Goal: Task Accomplishment & Management: Manage account settings

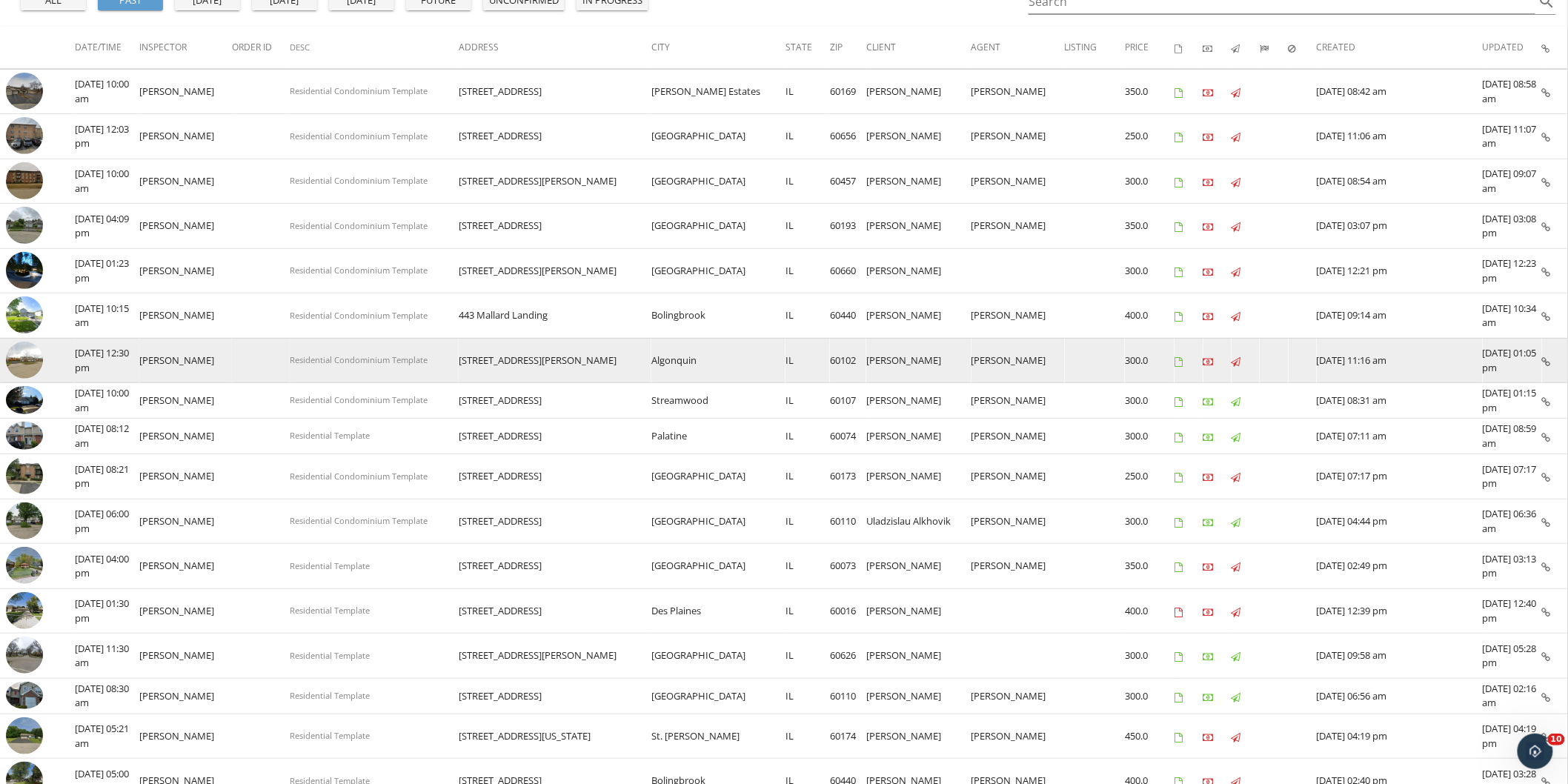
click at [1547, 357] on icon at bounding box center [1546, 362] width 9 height 10
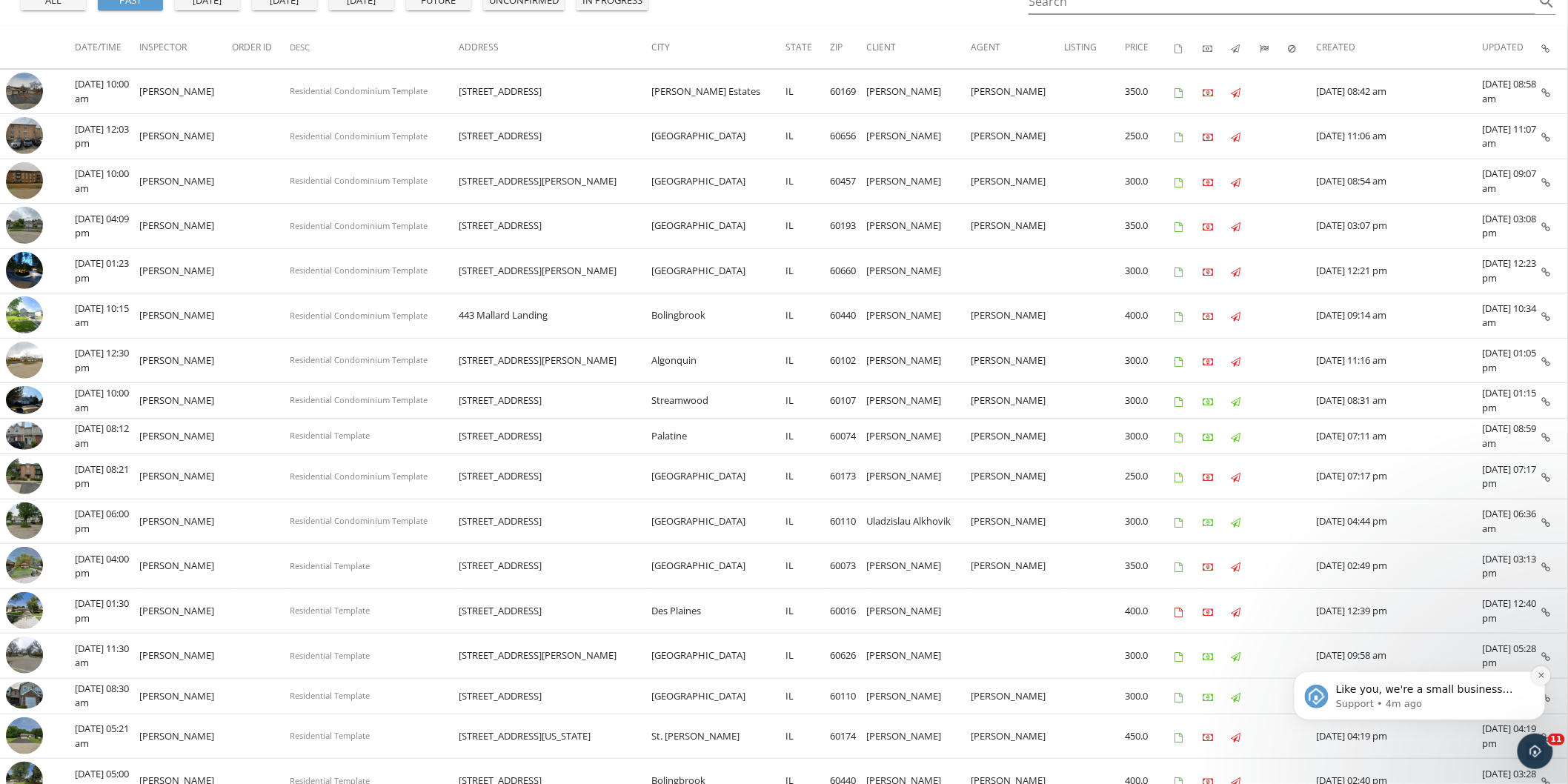
click at [1543, 673] on icon "Dismiss notification" at bounding box center [1541, 674] width 8 height 8
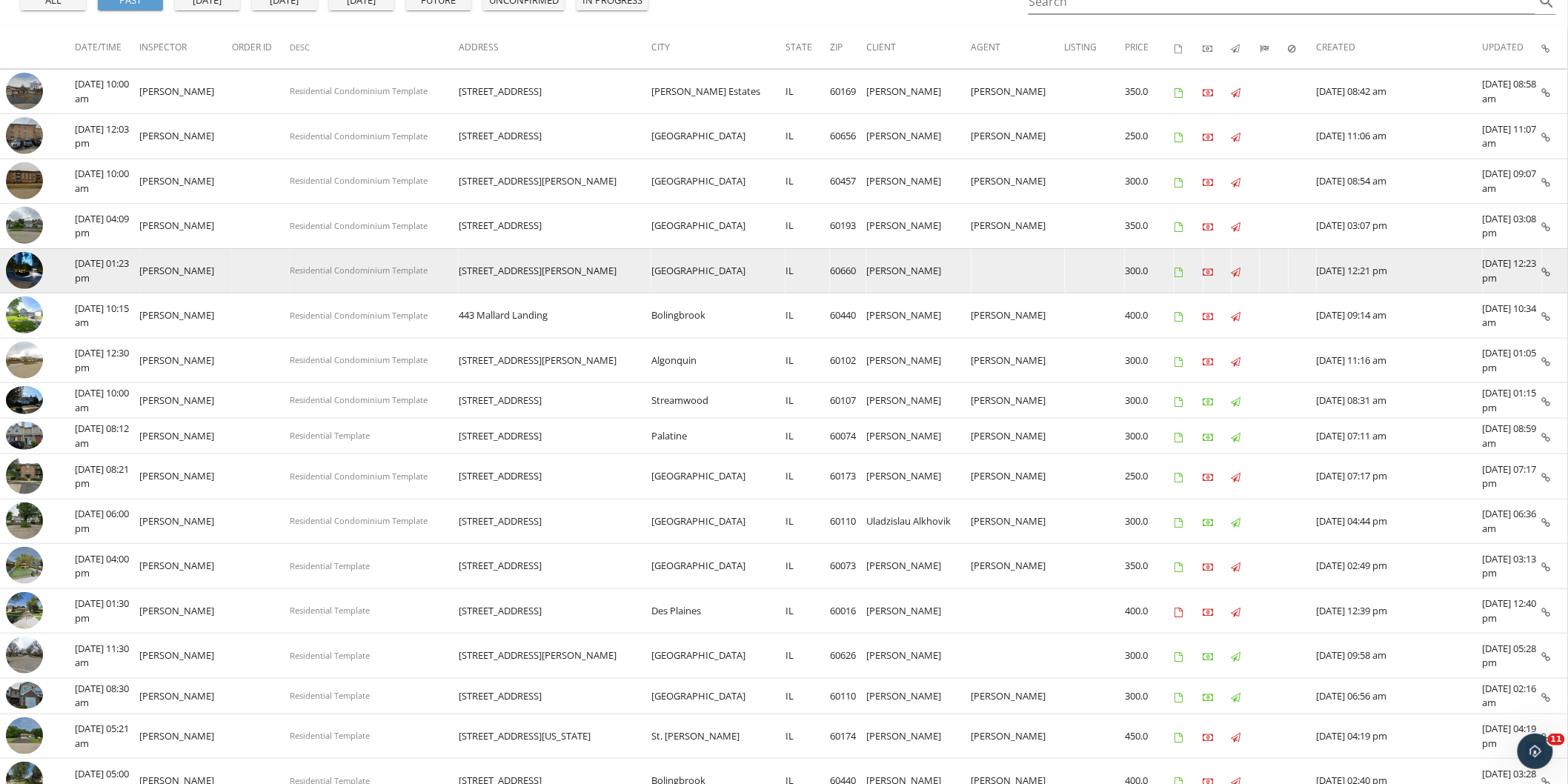
click at [1547, 271] on icon at bounding box center [1546, 273] width 9 height 10
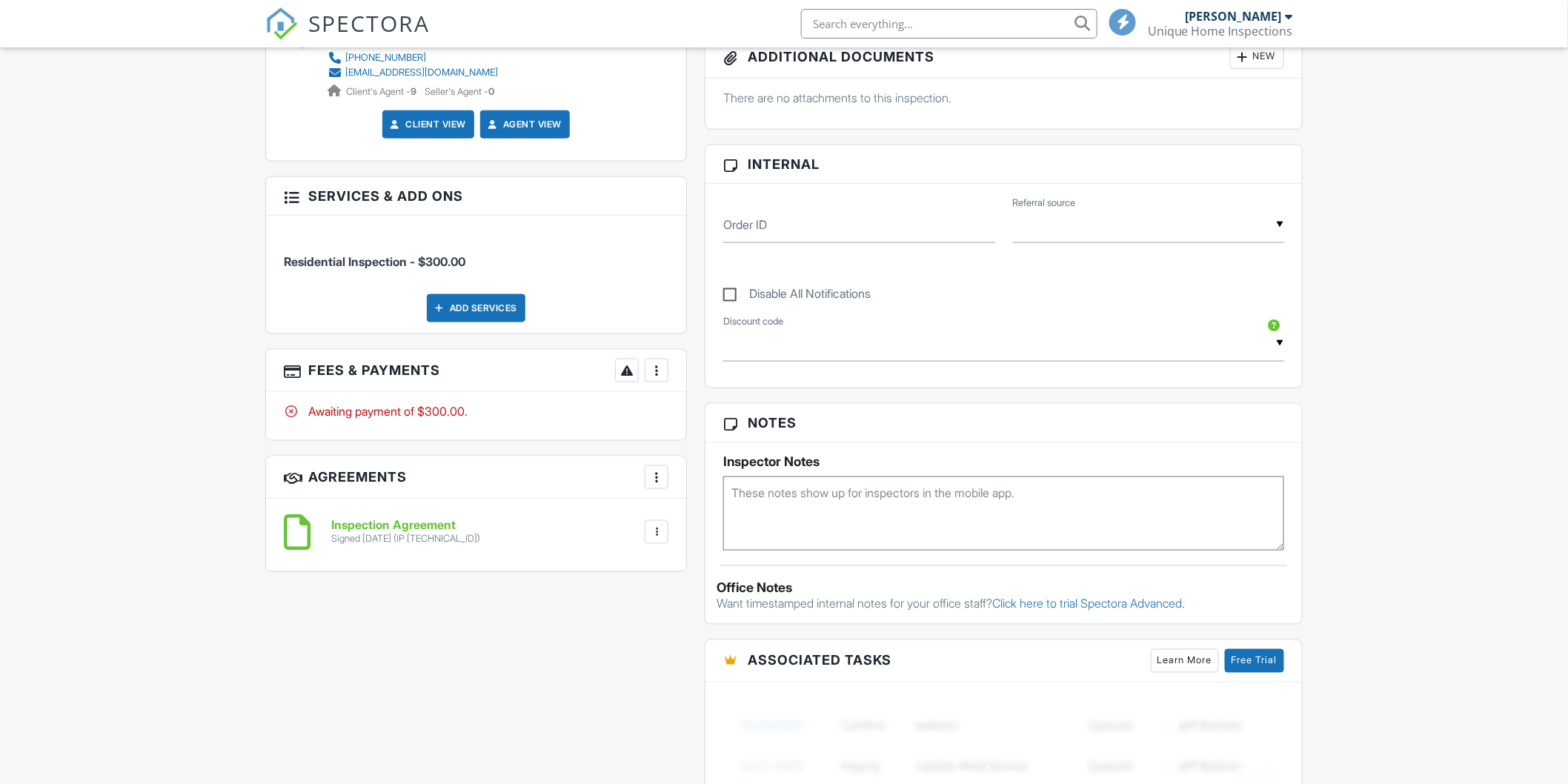
scroll to position [658, 0]
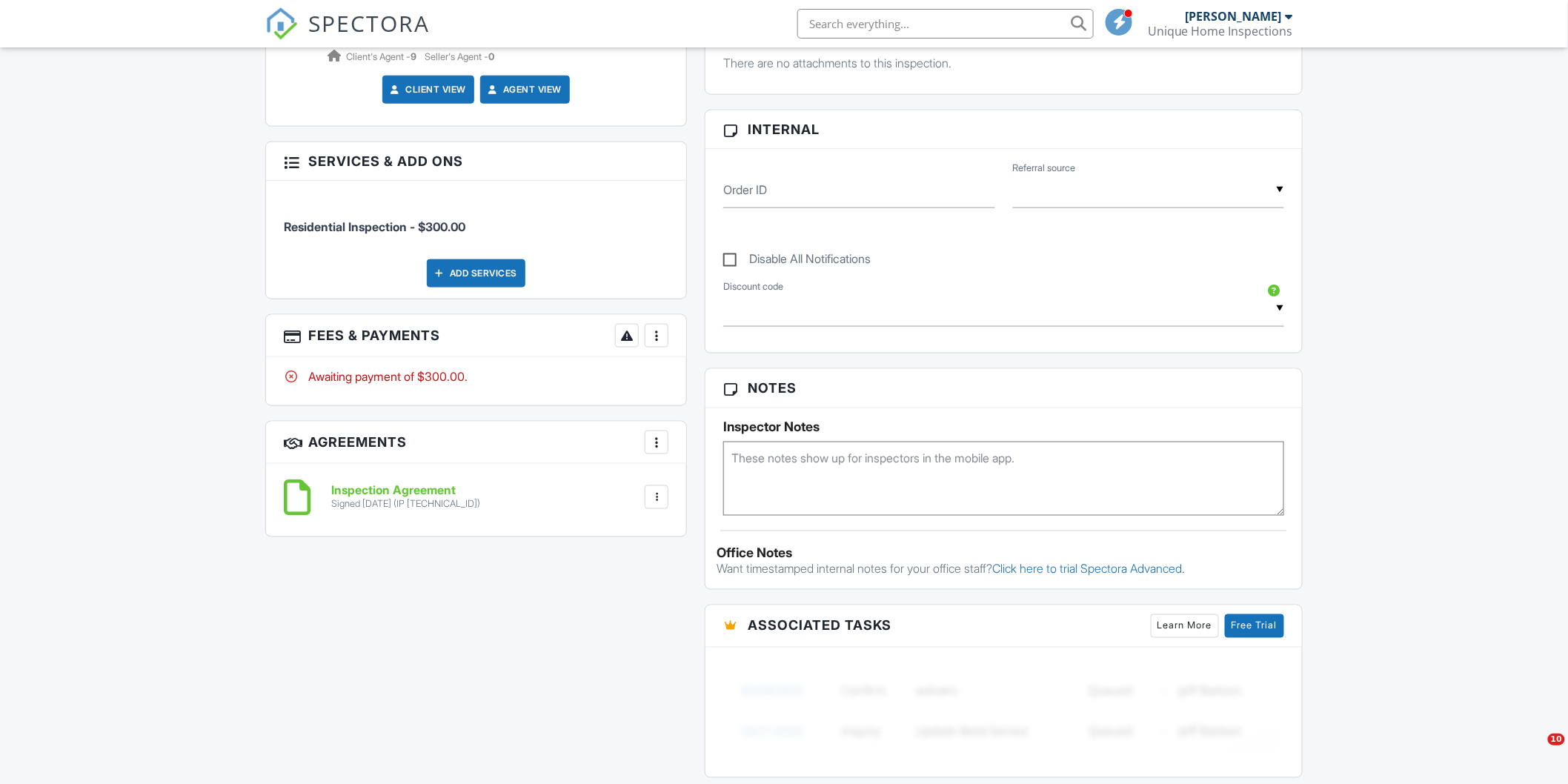
click at [662, 332] on div at bounding box center [657, 335] width 15 height 15
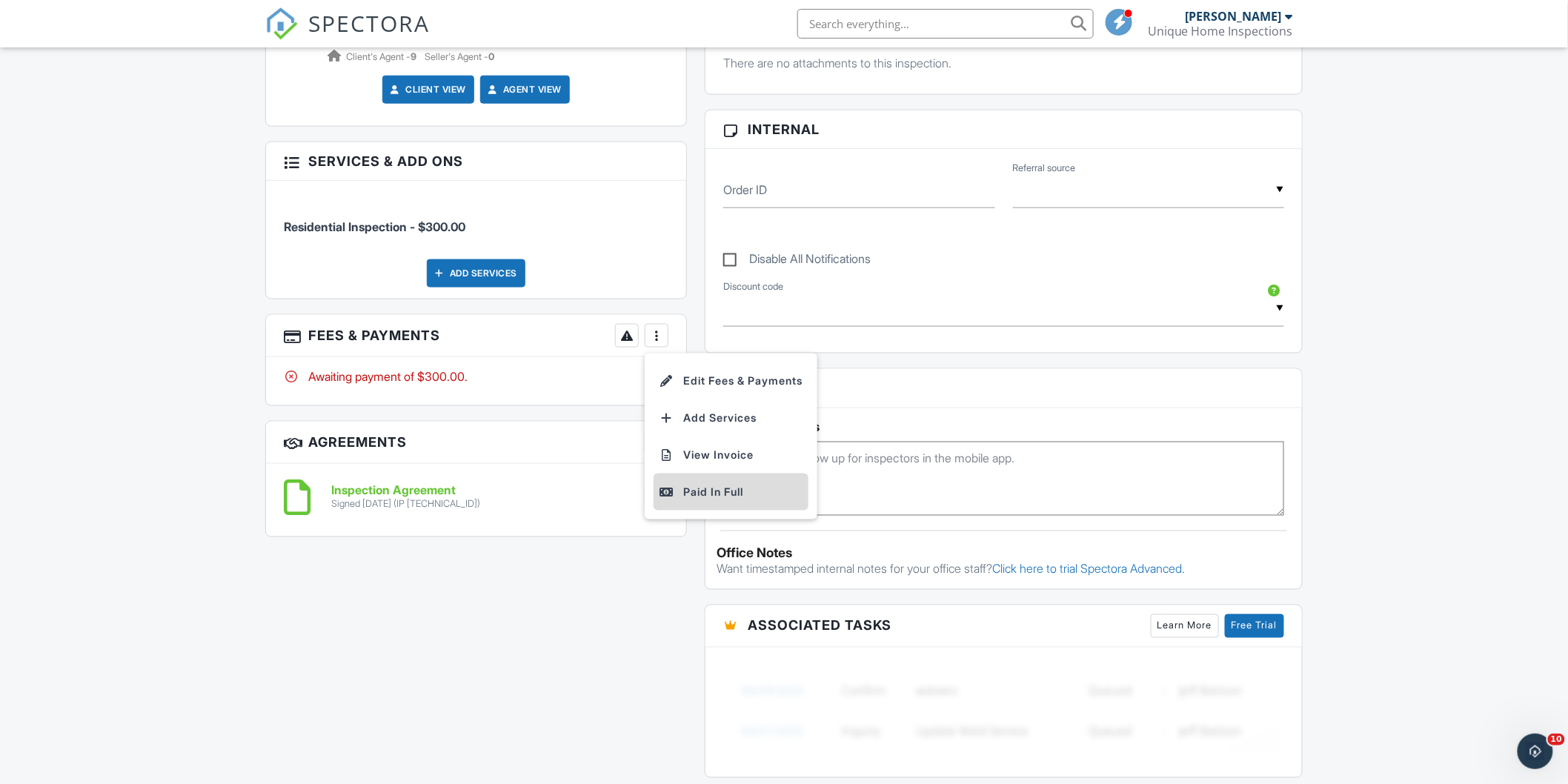
click at [719, 485] on div "Paid In Full" at bounding box center [731, 492] width 143 height 18
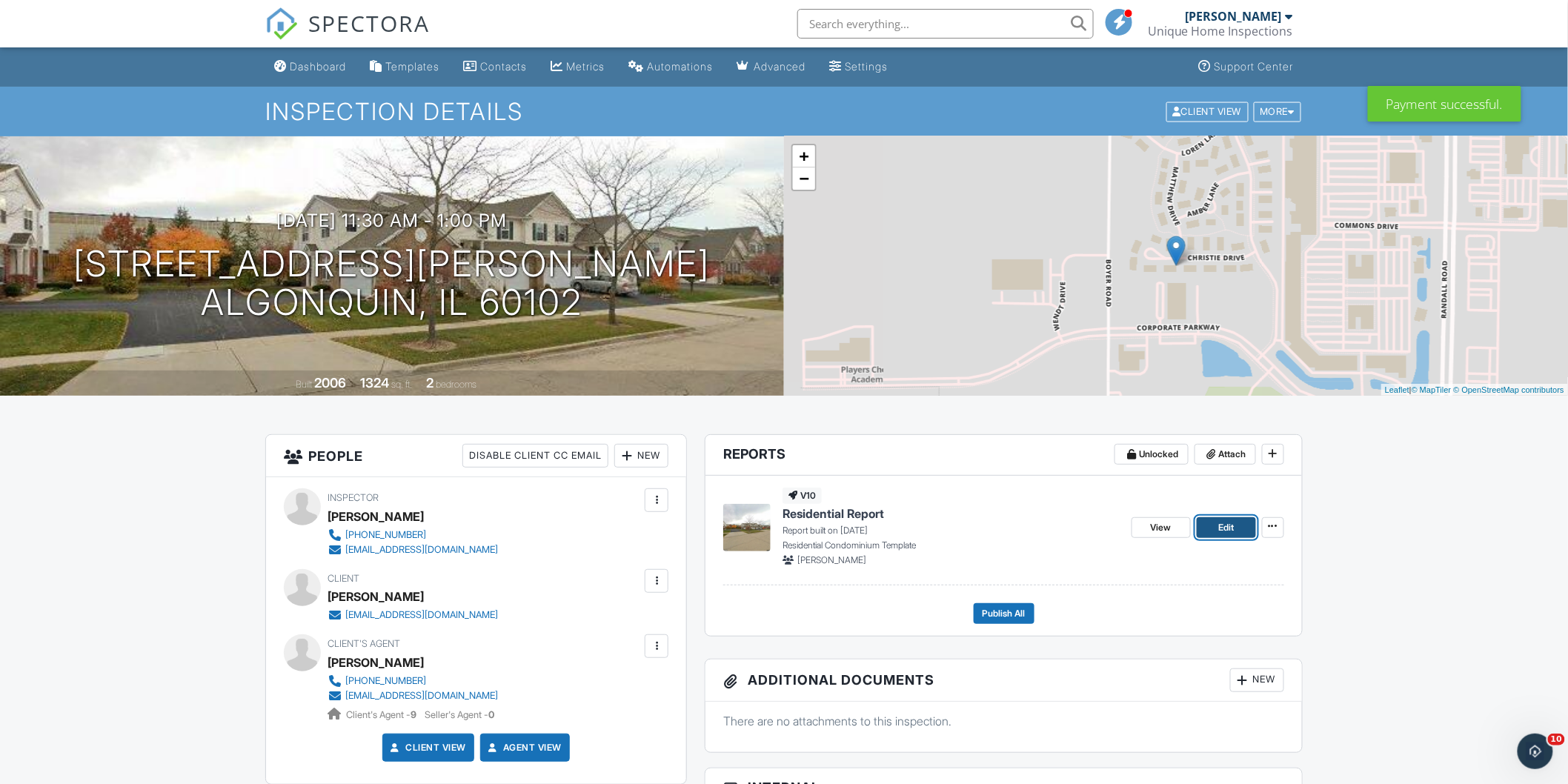
click at [1228, 527] on span "Edit" at bounding box center [1227, 527] width 16 height 15
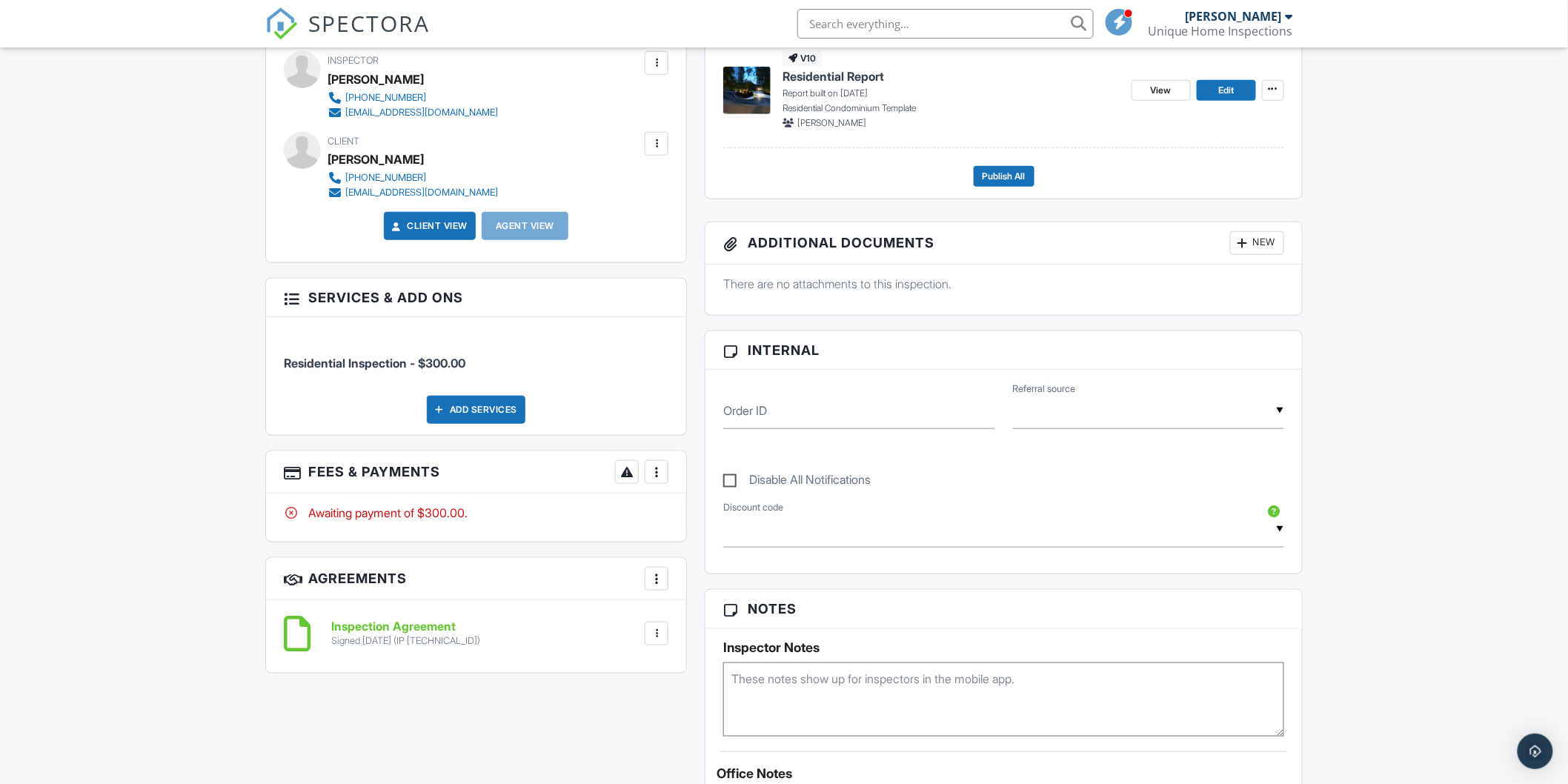
scroll to position [438, 0]
click at [654, 476] on div at bounding box center [657, 470] width 15 height 15
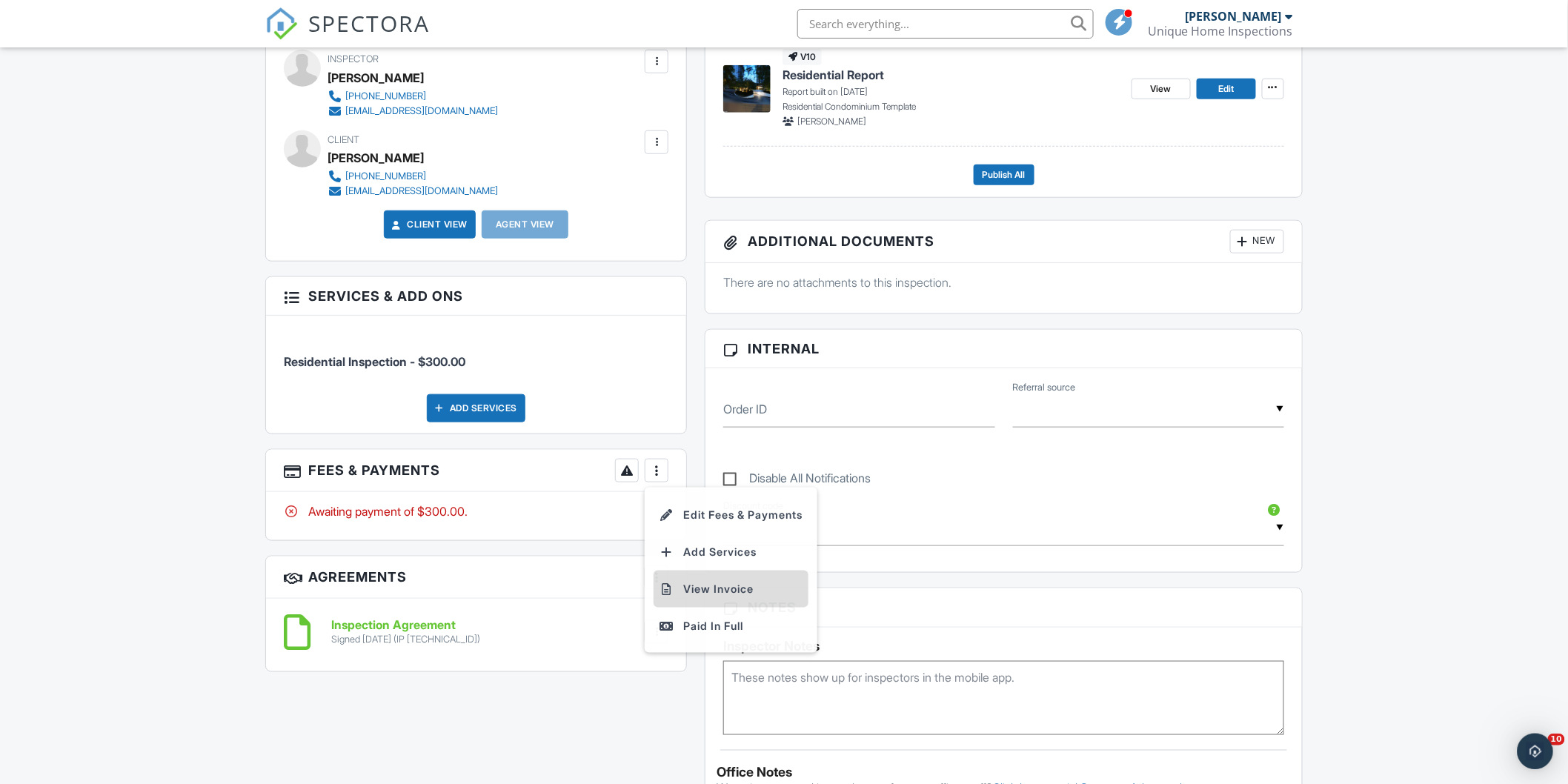
scroll to position [0, 0]
click at [708, 623] on div "Paid In Full" at bounding box center [731, 626] width 143 height 18
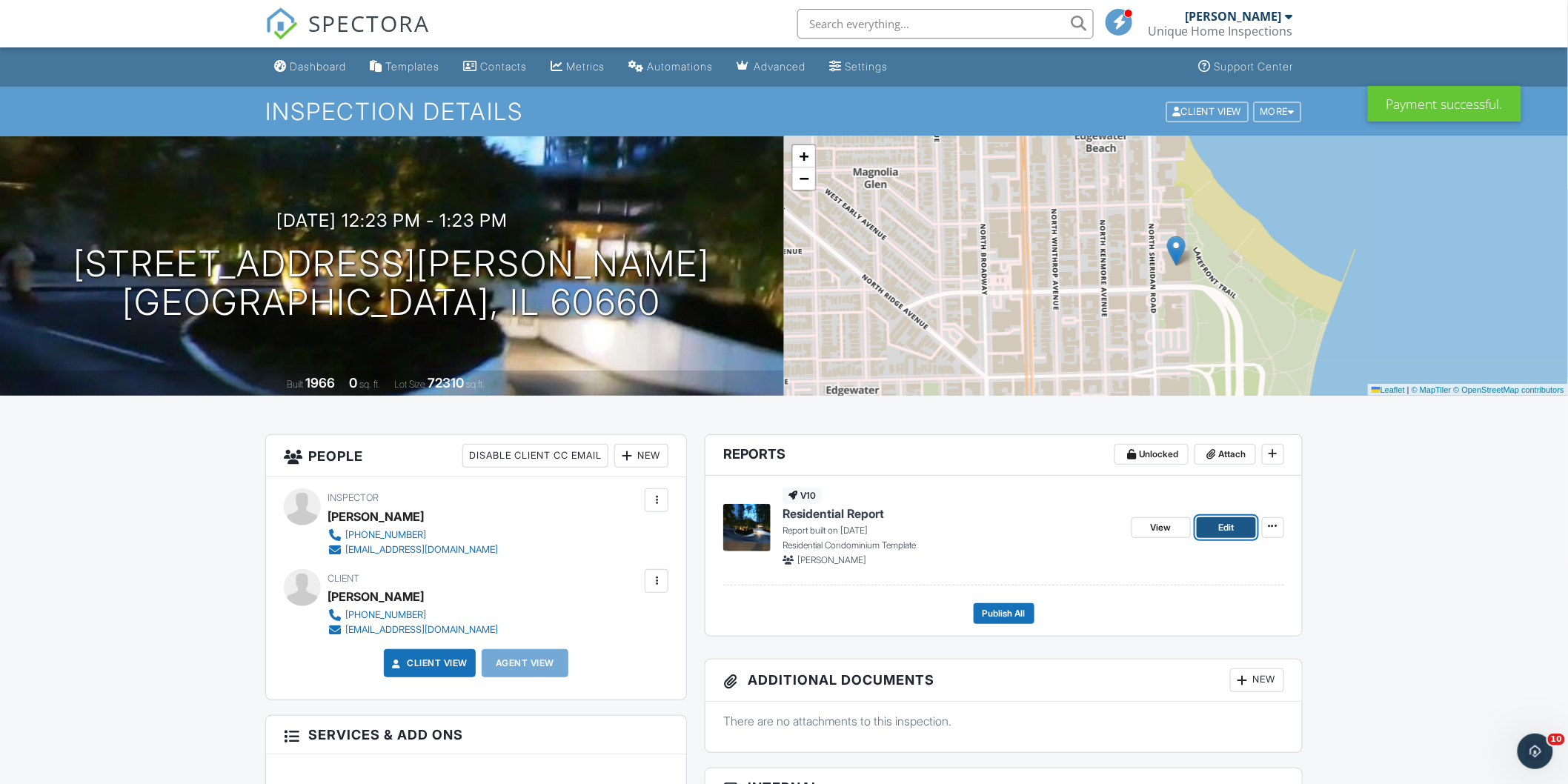
click at [1234, 529] on span "Edit" at bounding box center [1227, 527] width 16 height 15
